Goal: Check status: Check status

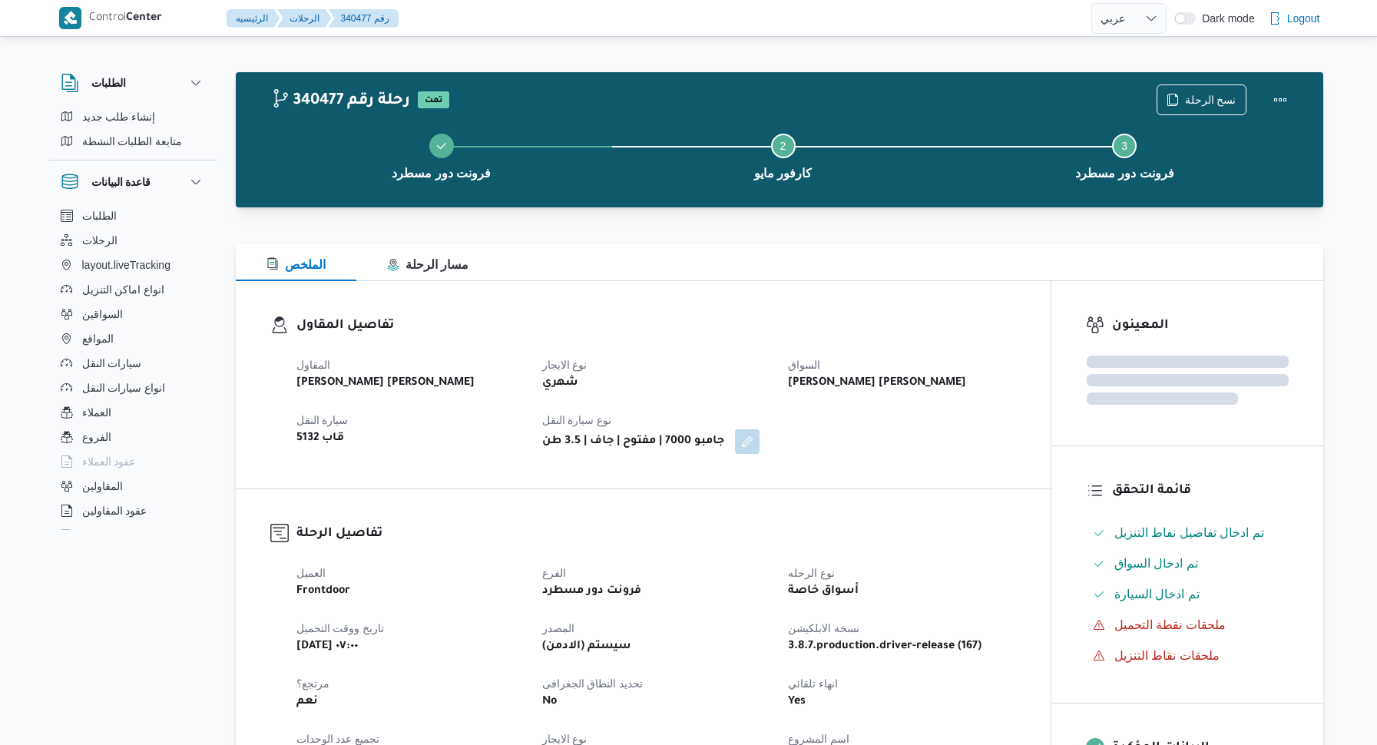
select select "ar"
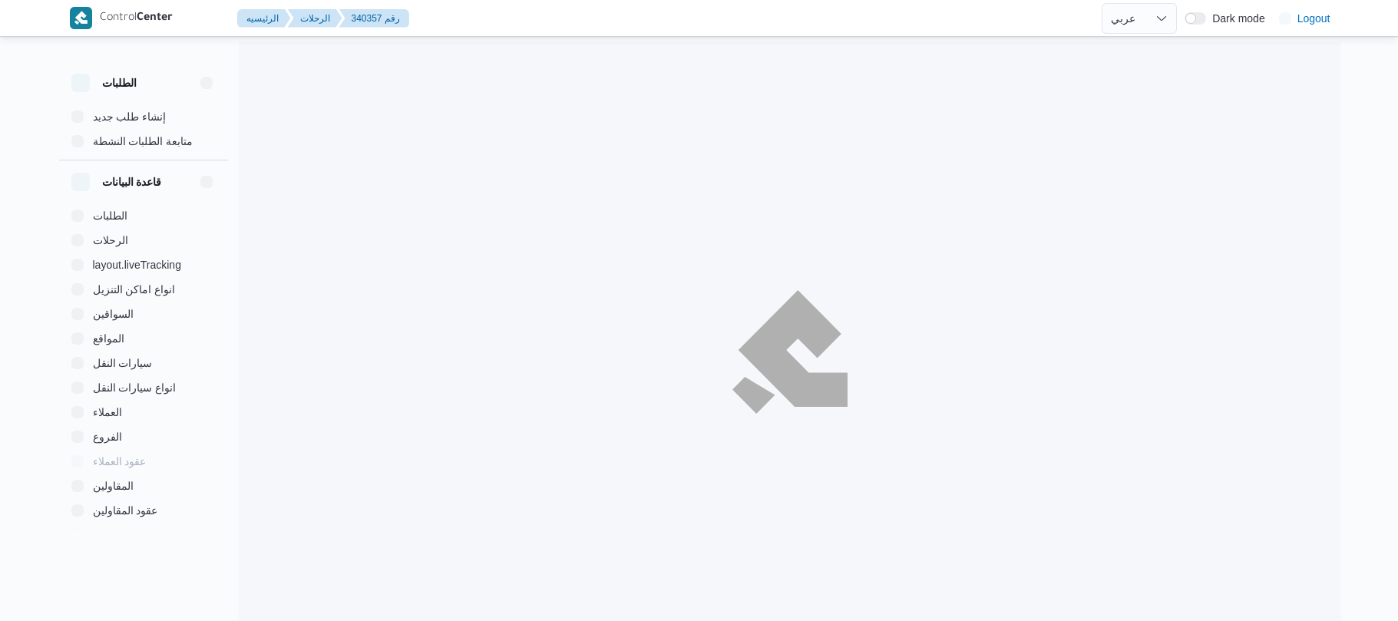
select select "ar"
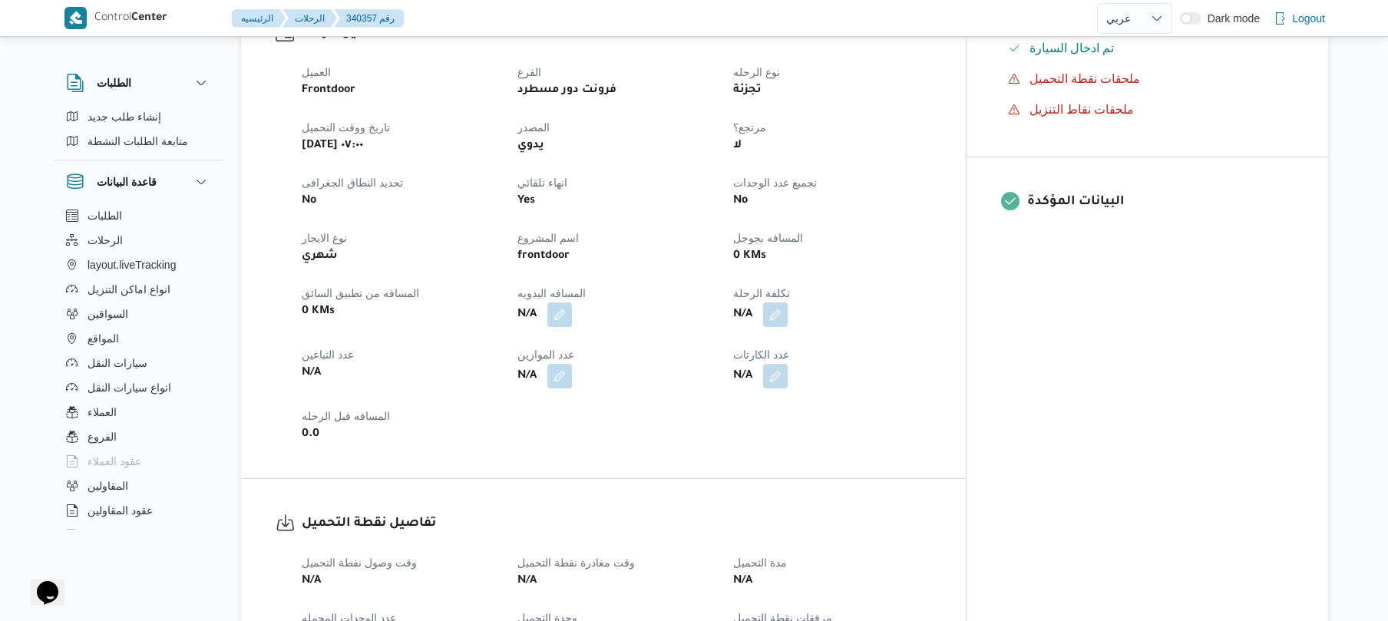
scroll to position [532, 0]
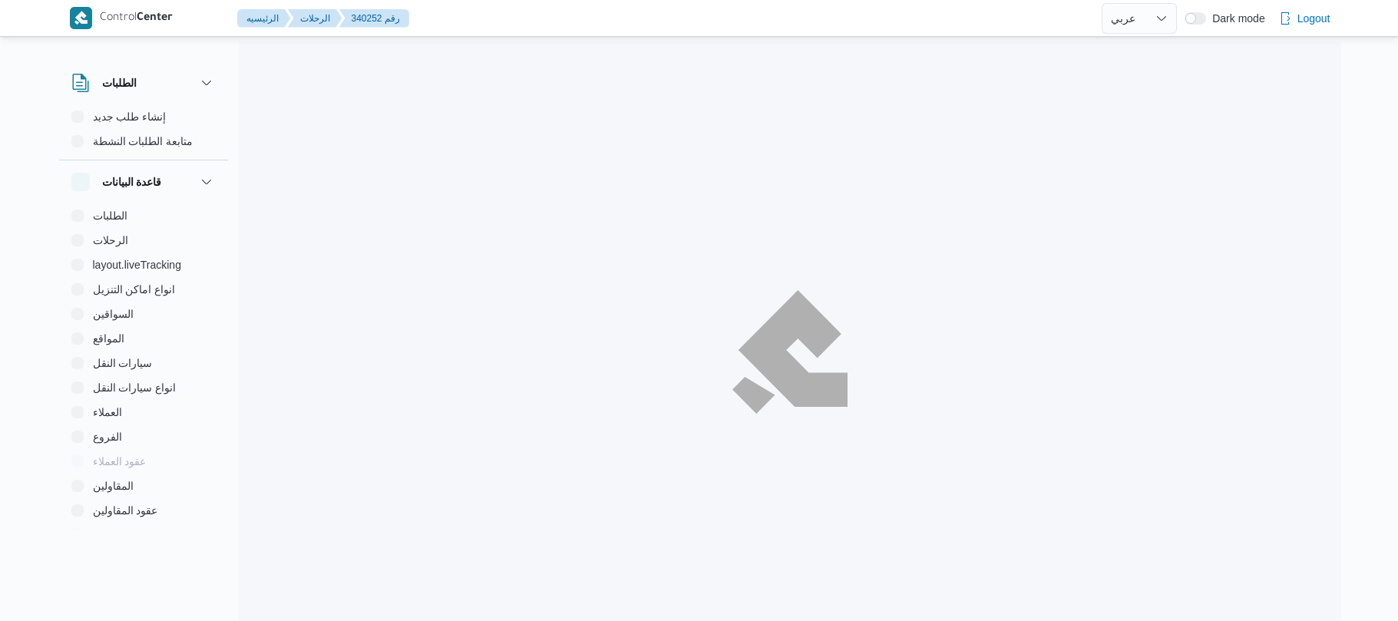
select select "ar"
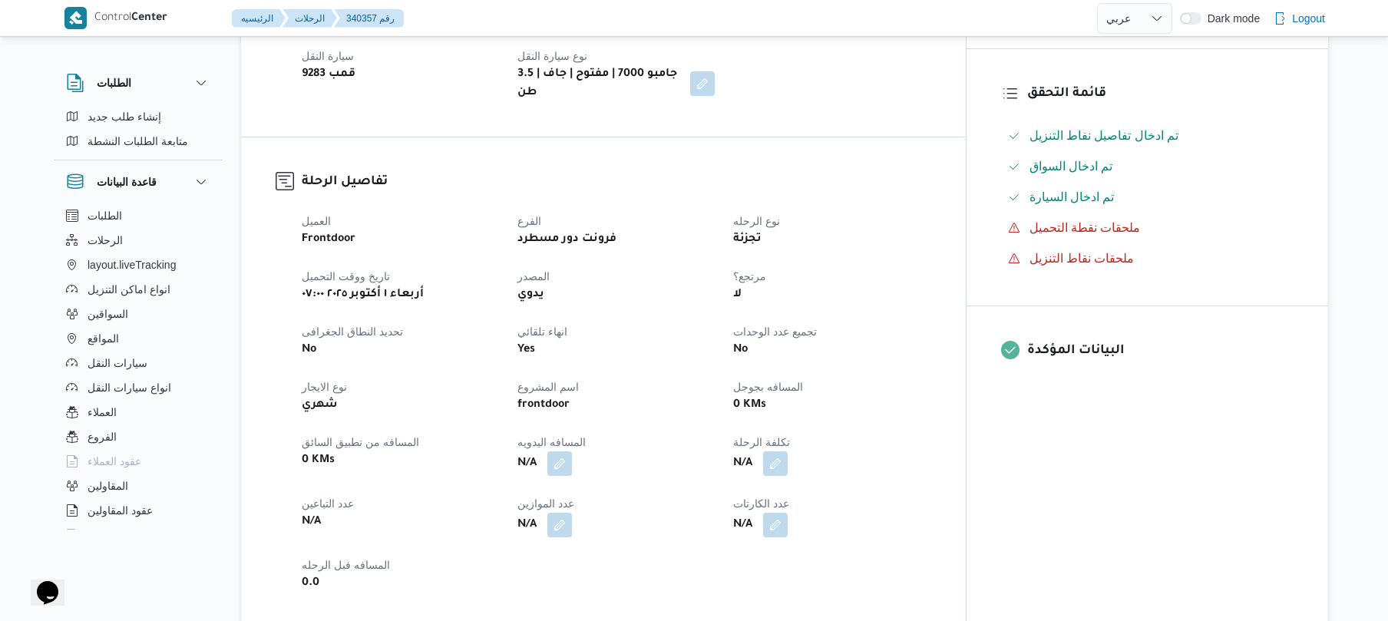
scroll to position [409, 0]
